Goal: Task Accomplishment & Management: Manage account settings

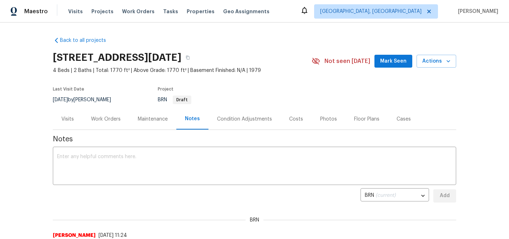
scroll to position [69, 0]
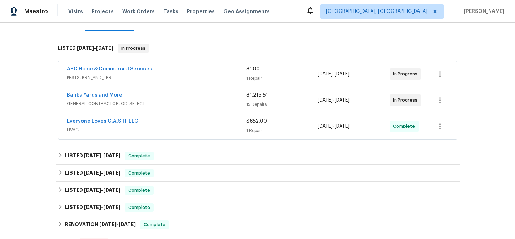
scroll to position [103, 0]
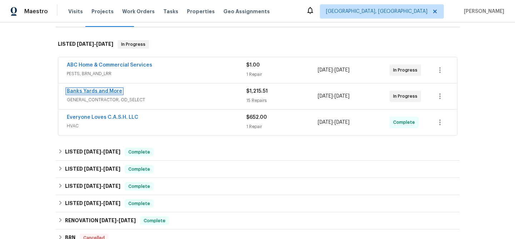
click at [101, 91] on link "Banks Yards and More" at bounding box center [94, 91] width 55 height 5
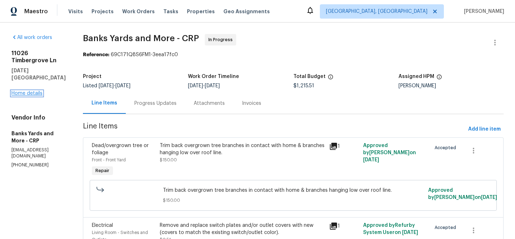
click at [26, 93] on link "Home details" at bounding box center [26, 93] width 31 height 5
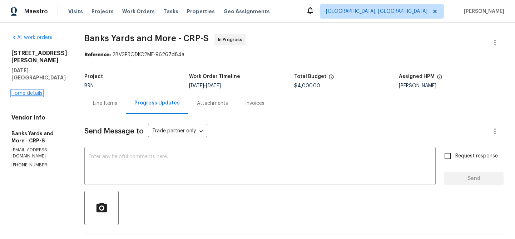
click at [31, 91] on link "Home details" at bounding box center [26, 93] width 31 height 5
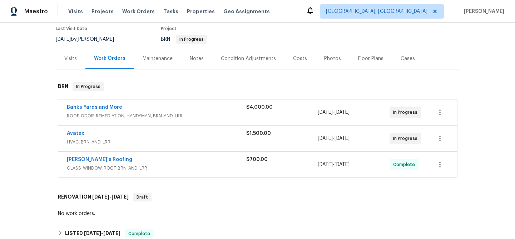
scroll to position [91, 0]
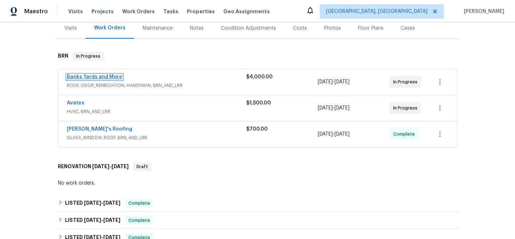
click at [83, 78] on link "Banks Yards and More" at bounding box center [94, 76] width 55 height 5
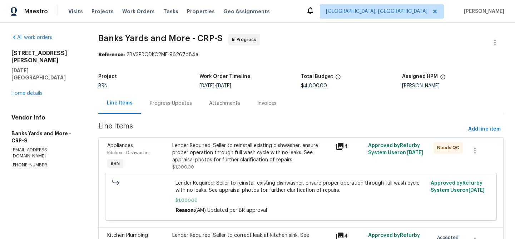
click at [166, 101] on div "Progress Updates" at bounding box center [171, 103] width 42 height 7
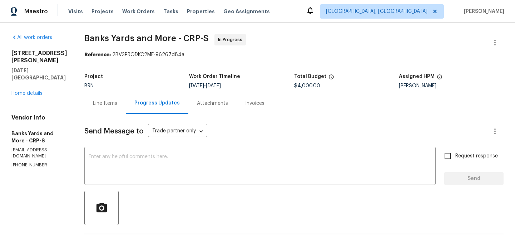
click at [102, 101] on div "Line Items" at bounding box center [105, 103] width 24 height 7
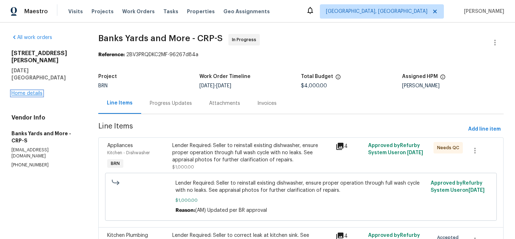
click at [19, 91] on link "Home details" at bounding box center [26, 93] width 31 height 5
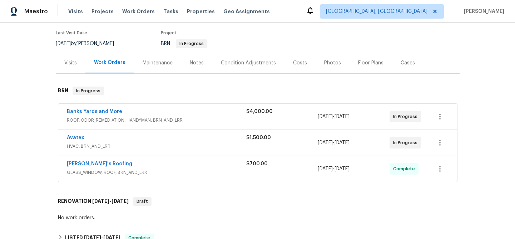
scroll to position [56, 0]
click at [67, 136] on link "Avatex" at bounding box center [76, 137] width 18 height 5
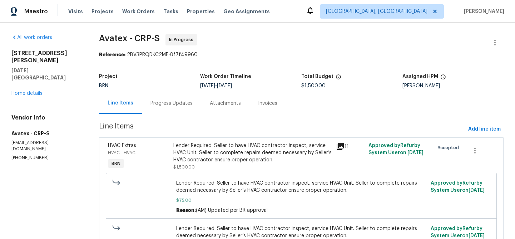
click at [173, 100] on div "Progress Updates" at bounding box center [171, 103] width 42 height 7
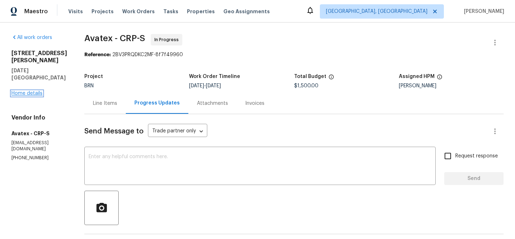
click at [23, 91] on link "Home details" at bounding box center [26, 93] width 31 height 5
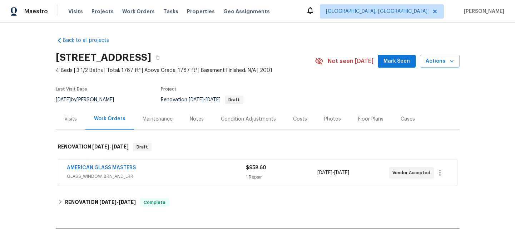
click at [190, 121] on div "Notes" at bounding box center [197, 118] width 14 height 7
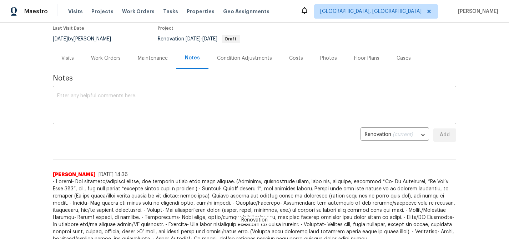
scroll to position [60, 0]
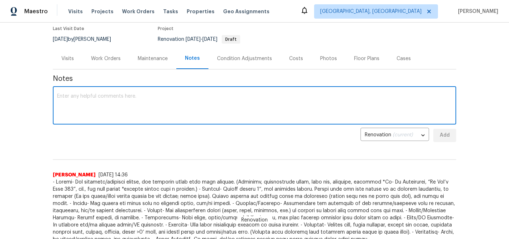
click at [126, 104] on textarea at bounding box center [254, 106] width 395 height 25
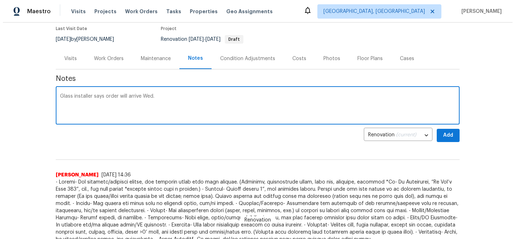
scroll to position [62, 0]
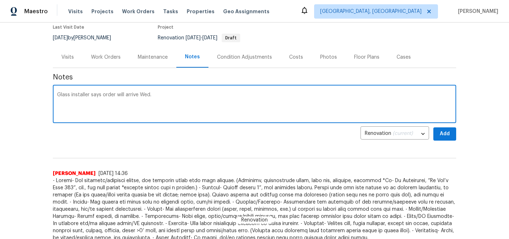
type textarea "Glass installer says order will arrive Wed."
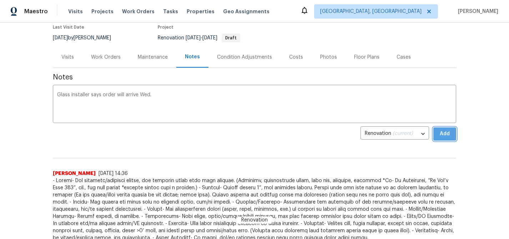
click at [434, 132] on button "Add" at bounding box center [445, 133] width 23 height 13
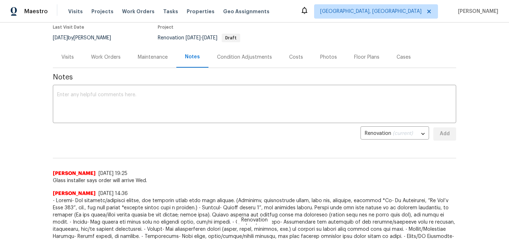
click at [105, 58] on div "Work Orders" at bounding box center [106, 57] width 30 height 7
